Goal: Task Accomplishment & Management: Manage account settings

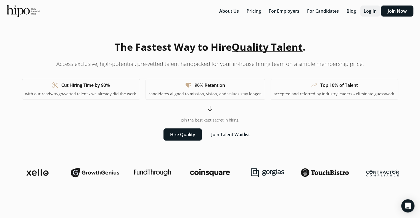
click at [374, 11] on button "Log In" at bounding box center [370, 11] width 20 height 11
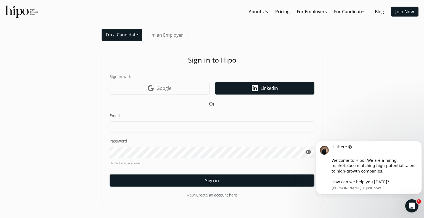
click at [266, 91] on span "LinkedIn" at bounding box center [269, 88] width 17 height 7
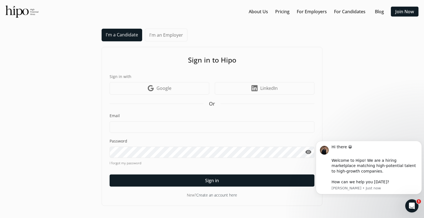
click at [131, 35] on link "I'm a Candidate" at bounding box center [122, 35] width 41 height 13
click at [287, 10] on link "Pricing" at bounding box center [282, 11] width 14 height 7
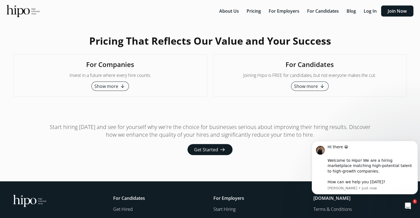
scroll to position [1405, 0]
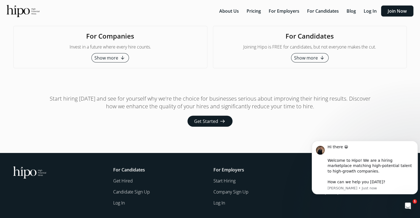
click at [220, 200] on link "Log In" at bounding box center [259, 203] width 93 height 7
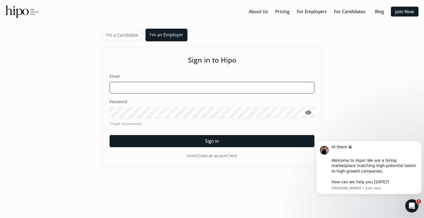
click at [209, 87] on input at bounding box center [212, 88] width 205 height 12
type input "[PERSON_NAME][EMAIL_ADDRESS][DOMAIN_NAME]"
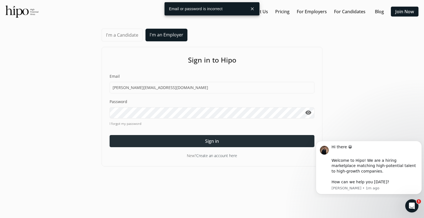
click at [202, 146] on div at bounding box center [212, 141] width 205 height 12
